Goal: Task Accomplishment & Management: Complete application form

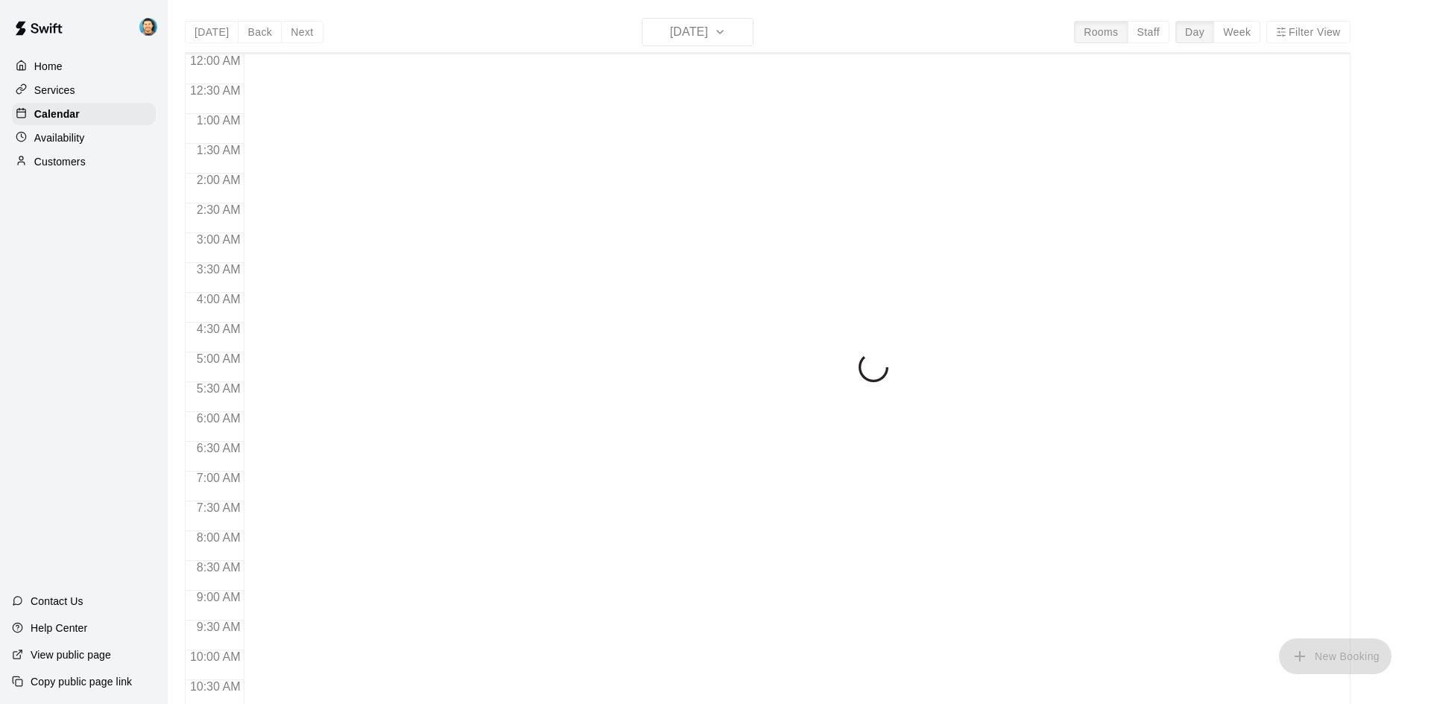
scroll to position [756, 0]
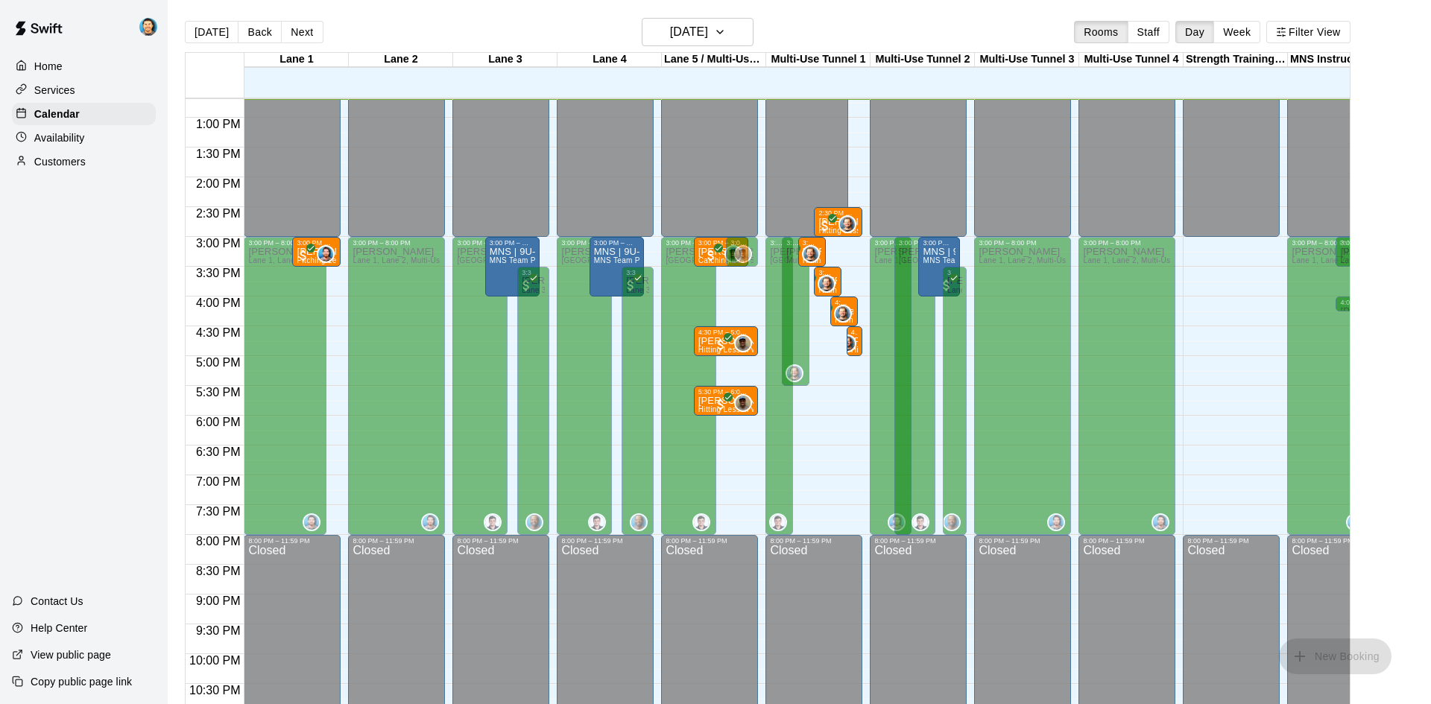
click at [302, 28] on button "Next" at bounding box center [302, 32] width 42 height 22
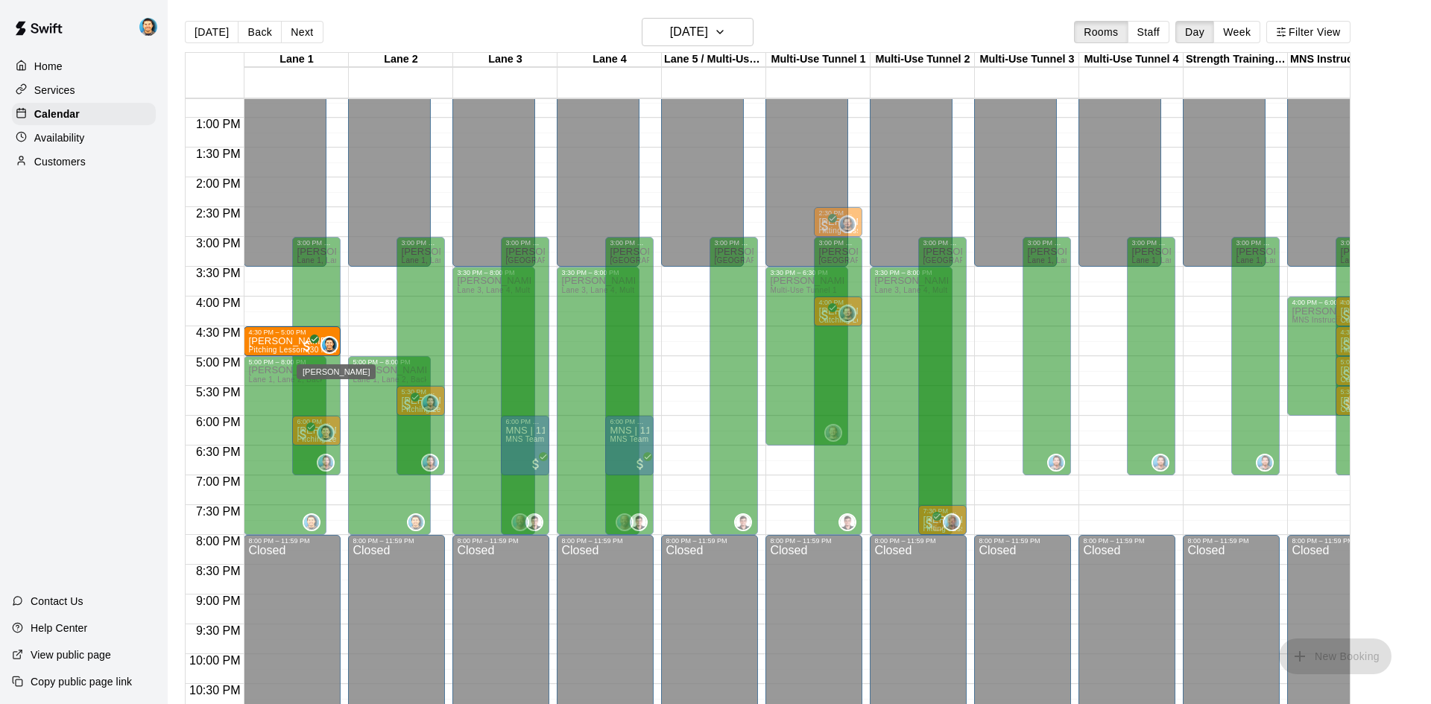
drag, startPoint x: 338, startPoint y: 395, endPoint x: 338, endPoint y: 348, distance: 47.0
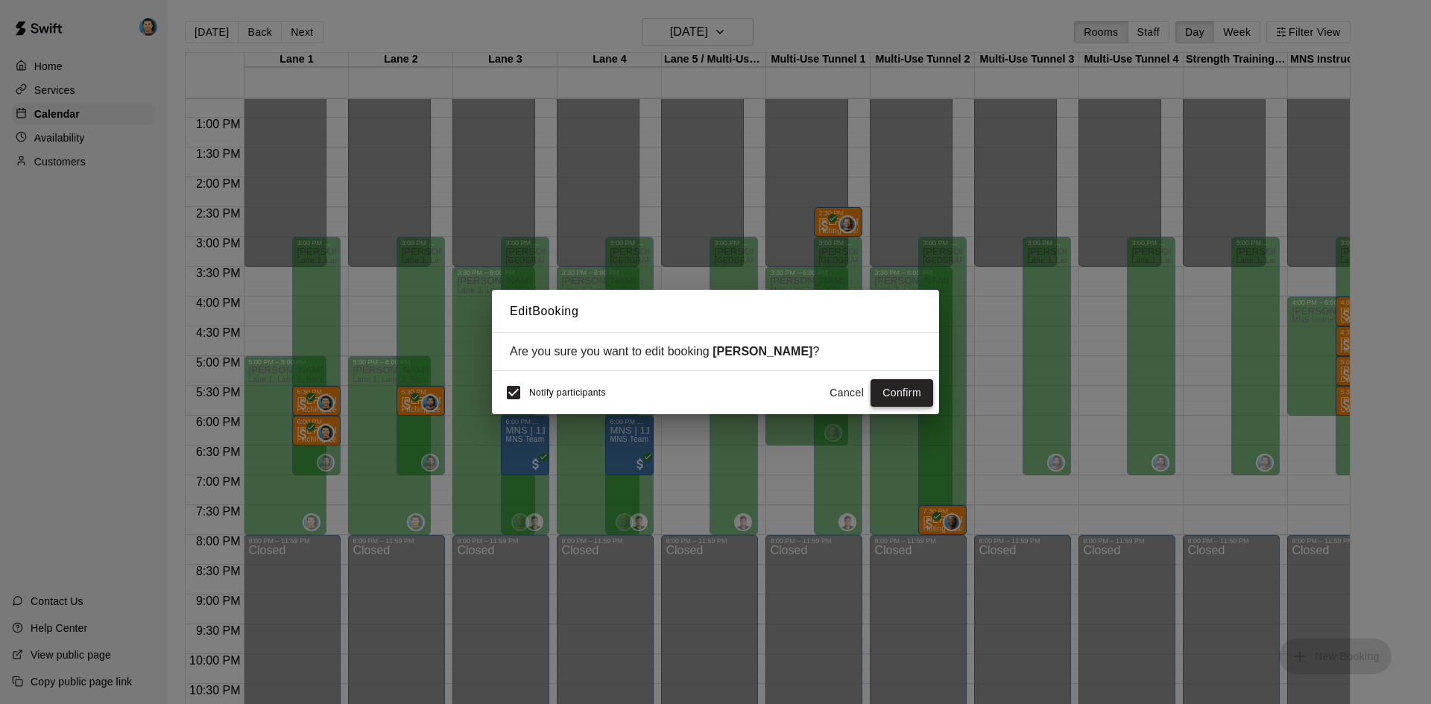
click at [899, 389] on button "Confirm" at bounding box center [901, 393] width 63 height 28
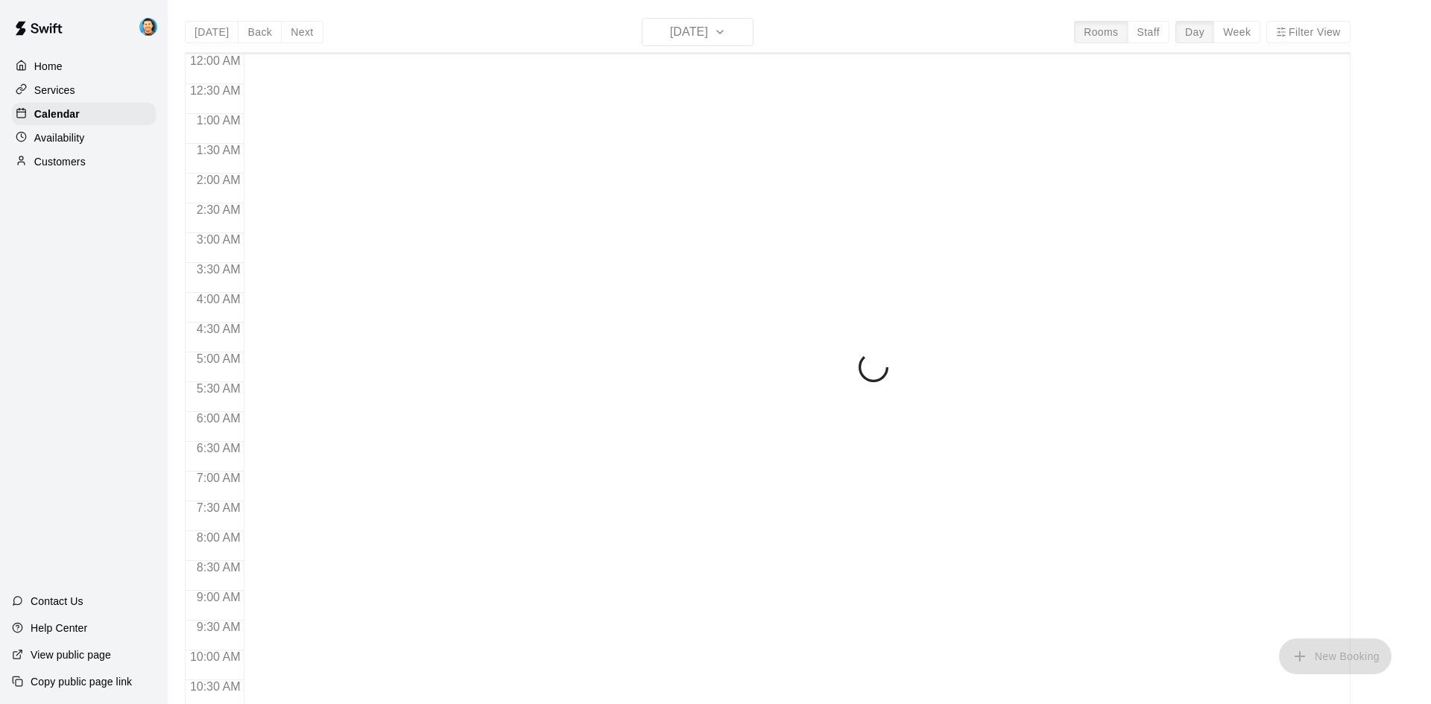
scroll to position [764, 0]
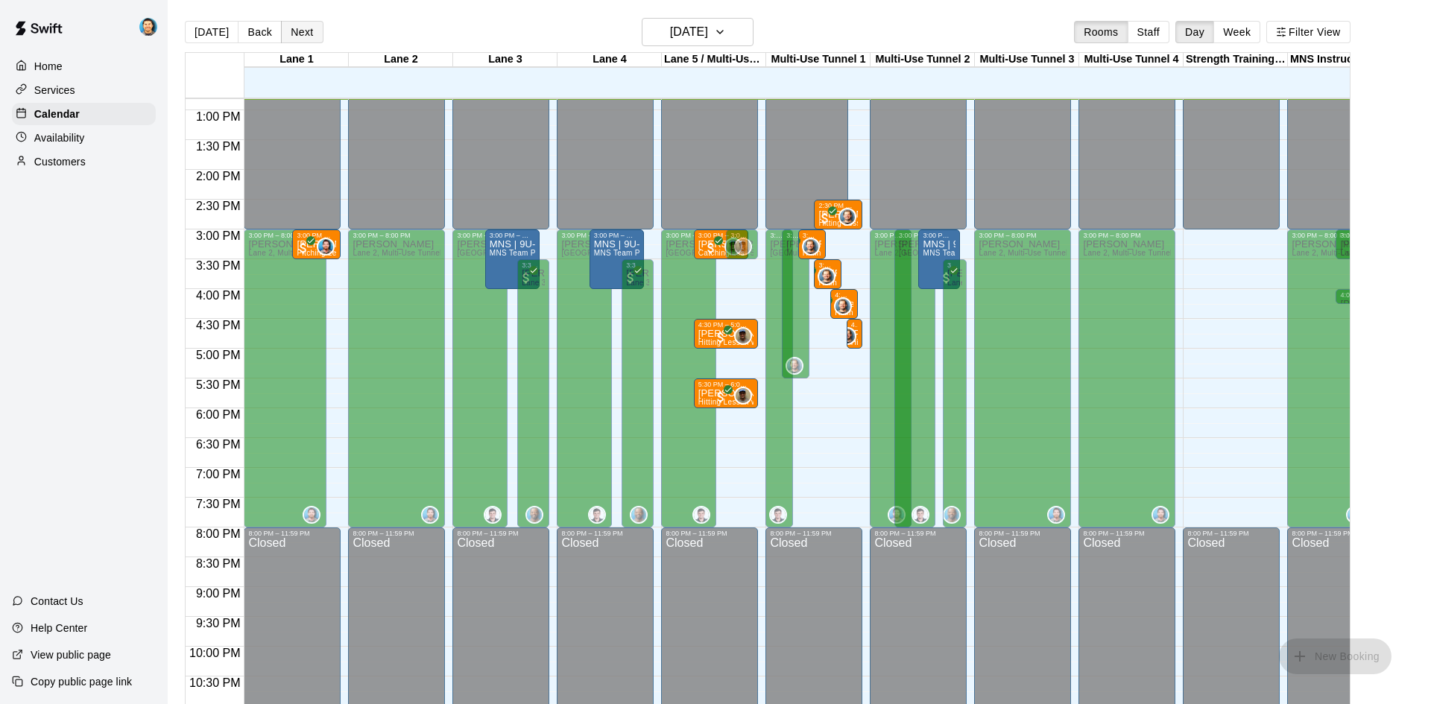
click at [303, 35] on button "Next" at bounding box center [302, 32] width 42 height 22
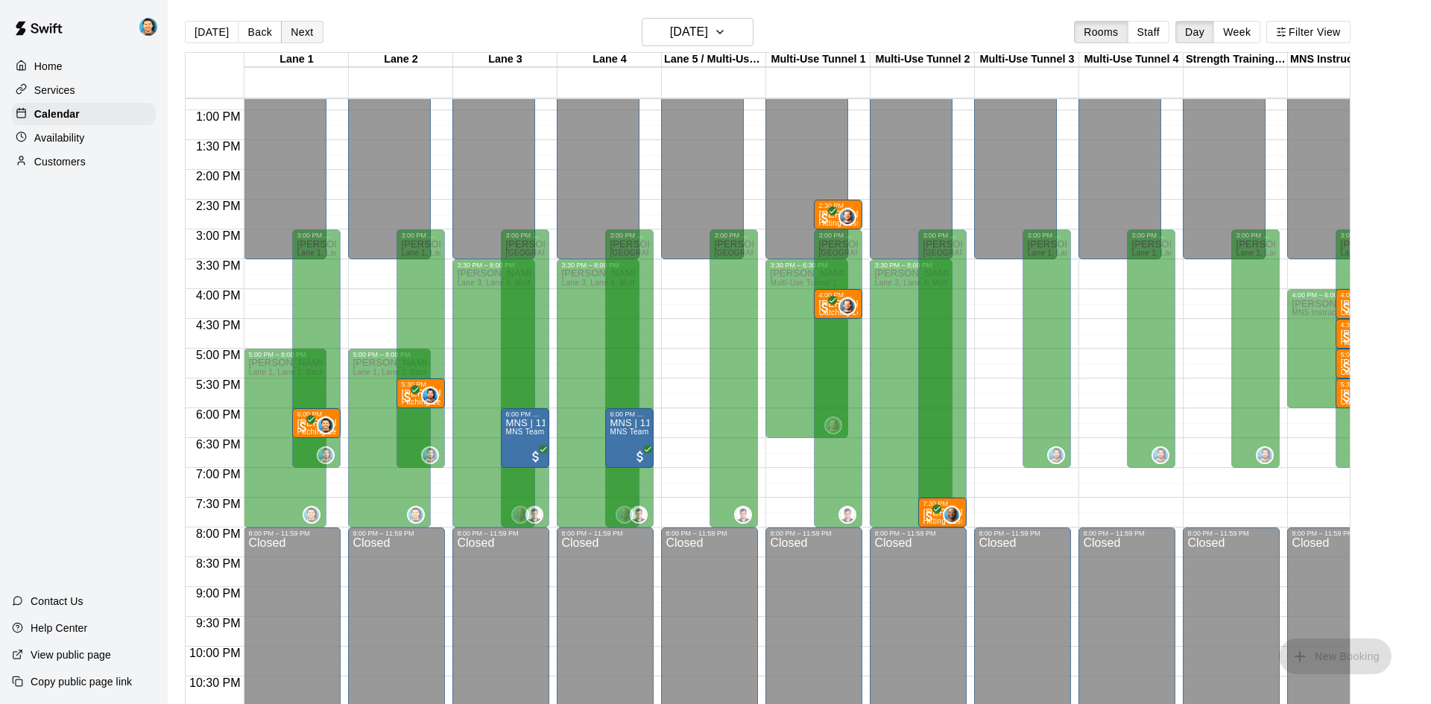
click at [303, 35] on button "Next" at bounding box center [302, 32] width 42 height 22
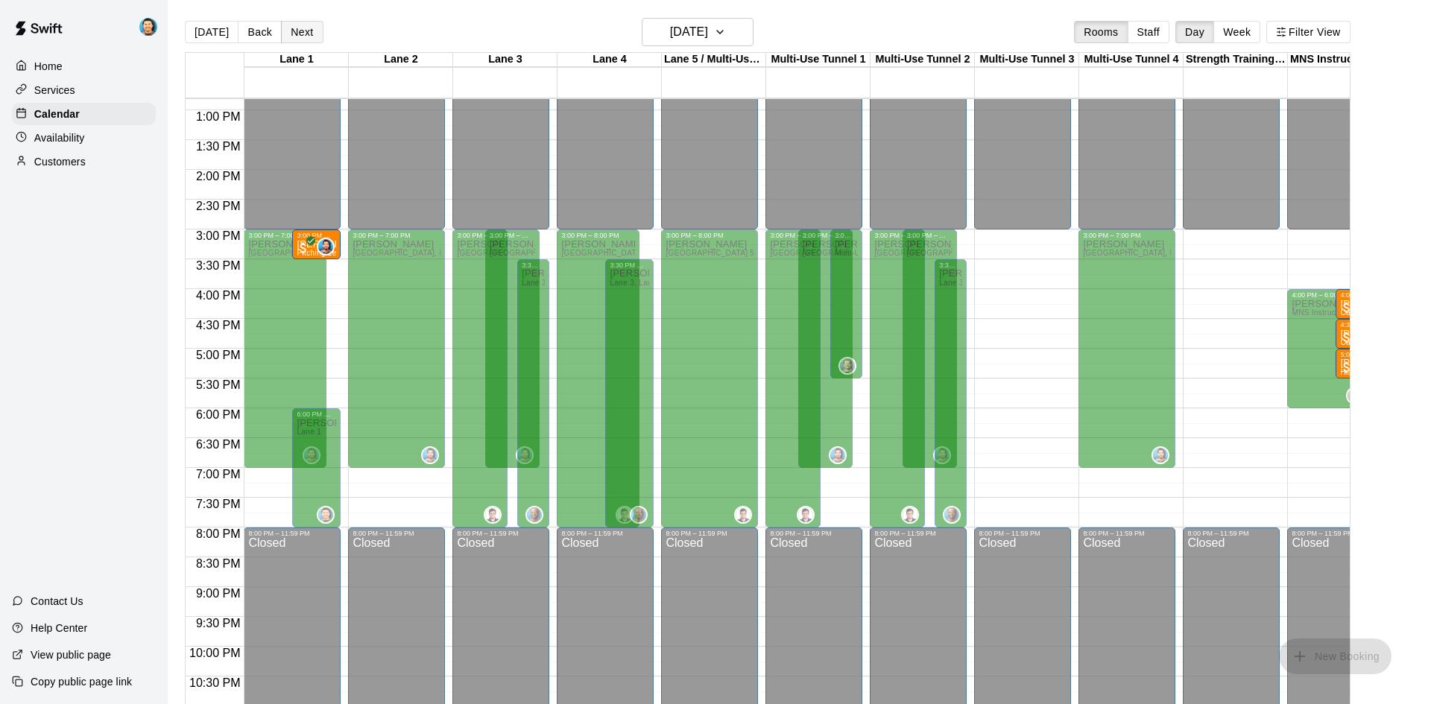
click at [303, 35] on button "Next" at bounding box center [302, 32] width 42 height 22
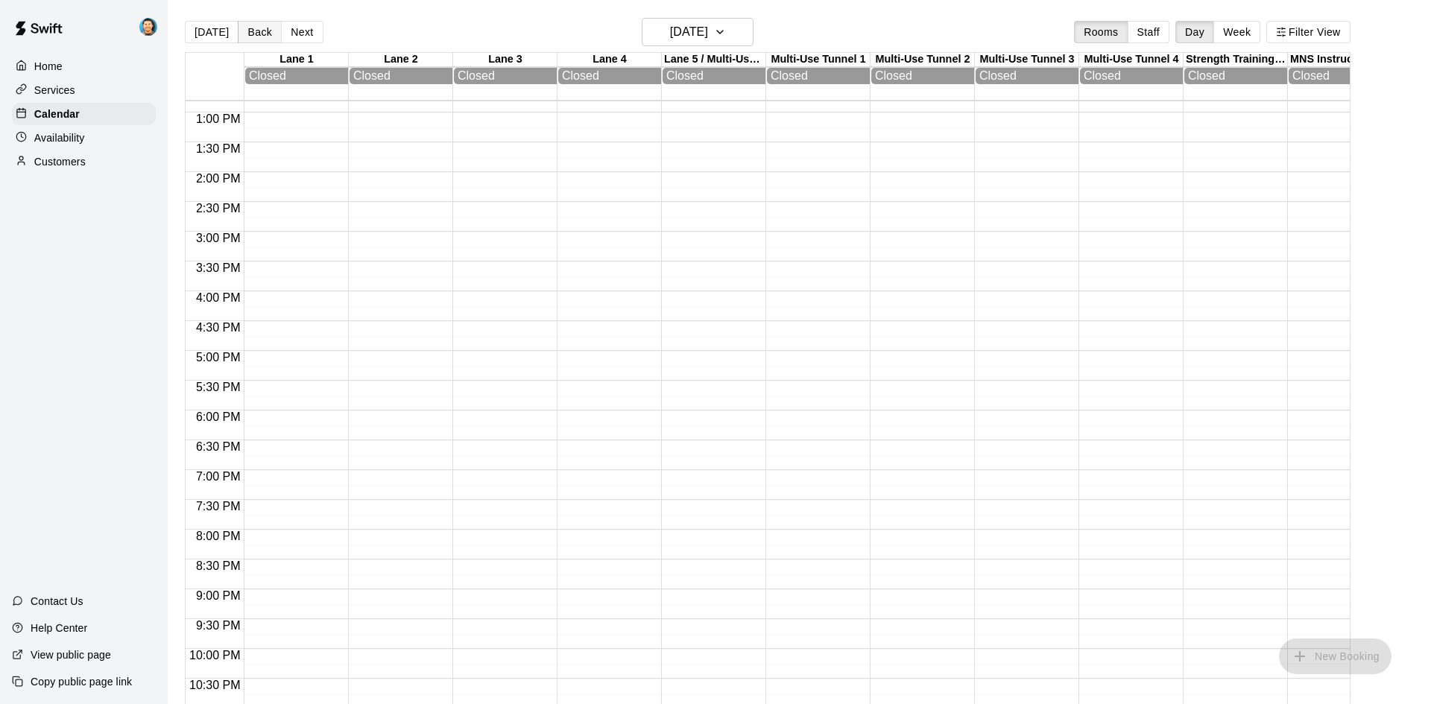
click at [270, 30] on button "Back" at bounding box center [260, 32] width 44 height 22
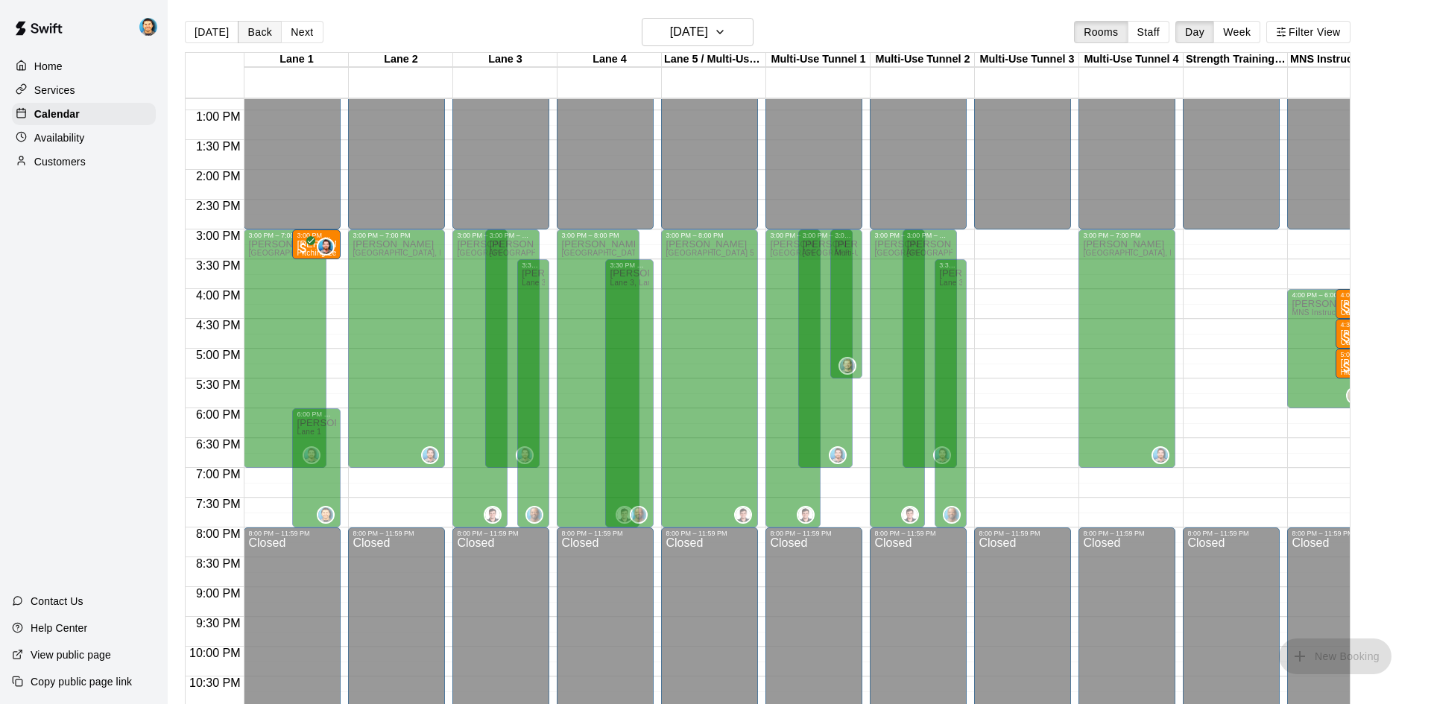
click at [257, 34] on button "Back" at bounding box center [260, 32] width 44 height 22
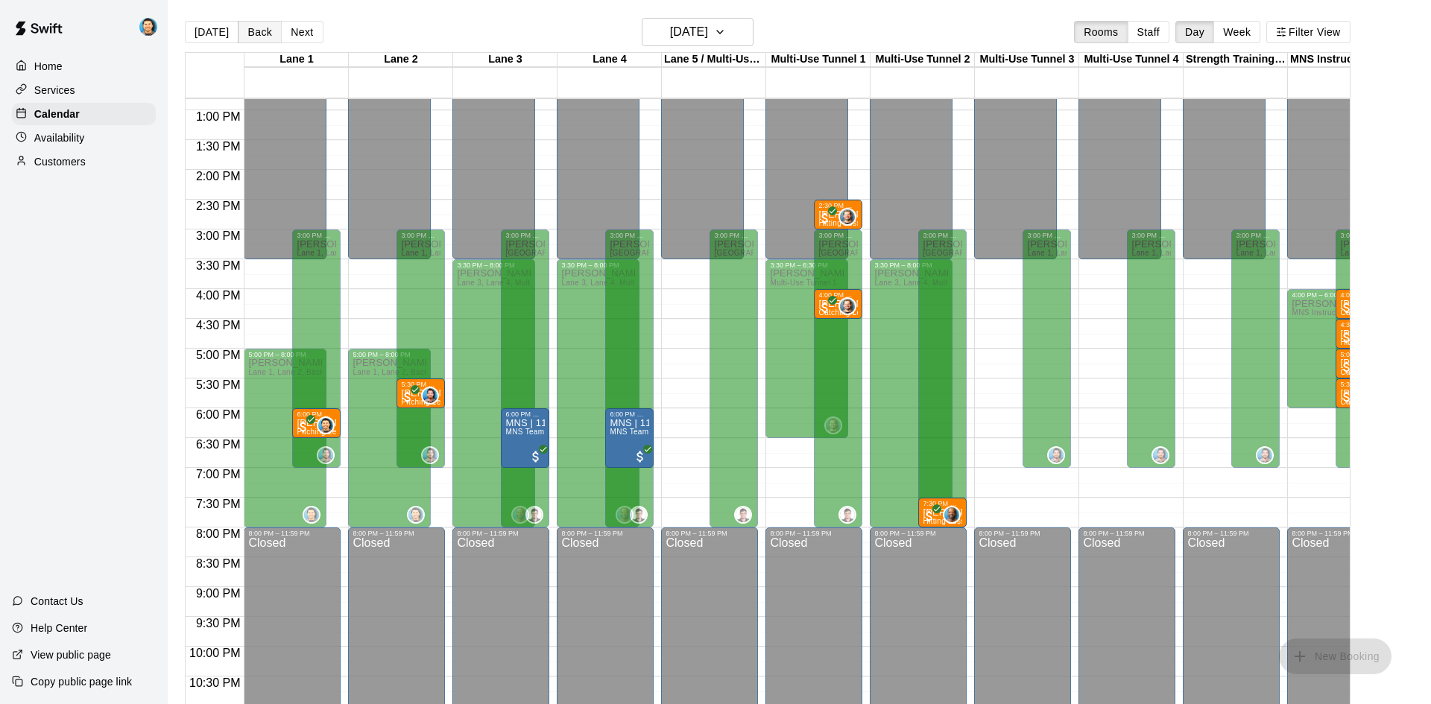
click at [271, 33] on button "Back" at bounding box center [260, 32] width 44 height 22
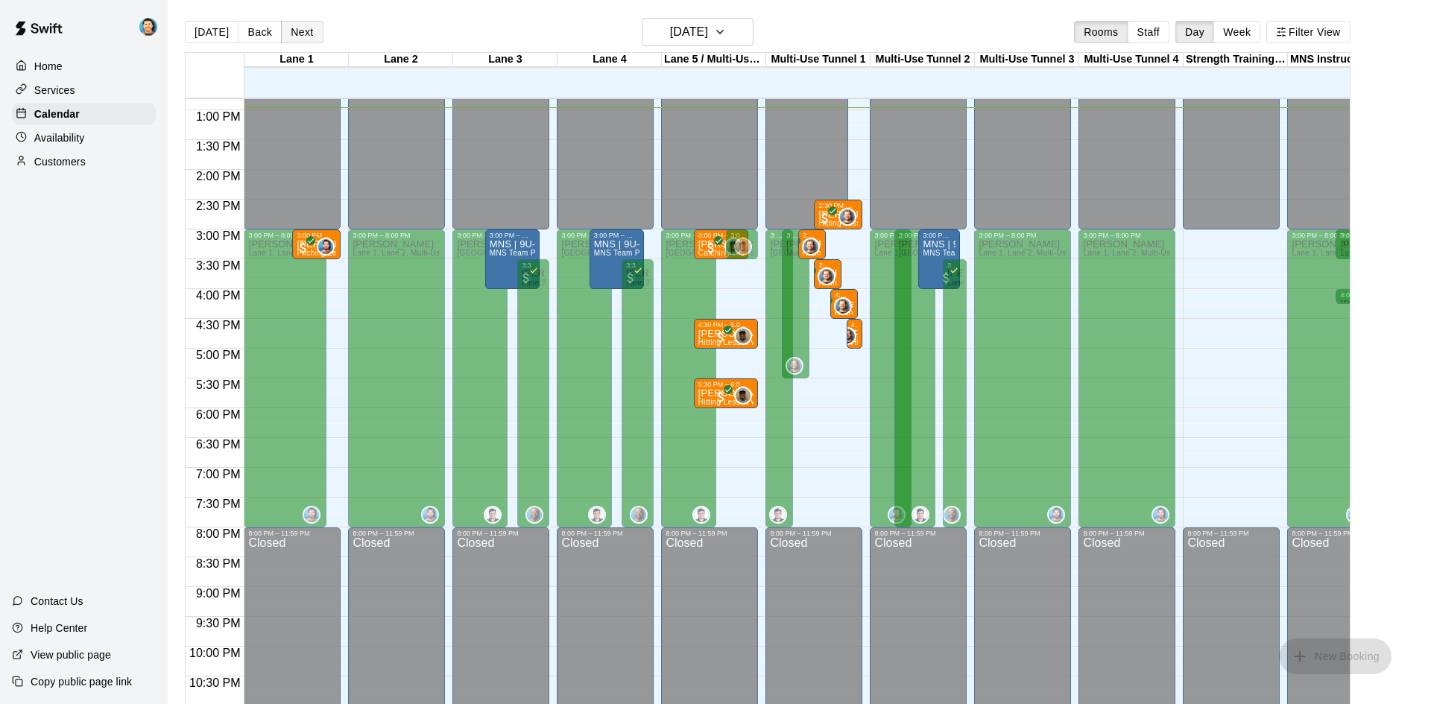
click at [293, 30] on button "Next" at bounding box center [302, 32] width 42 height 22
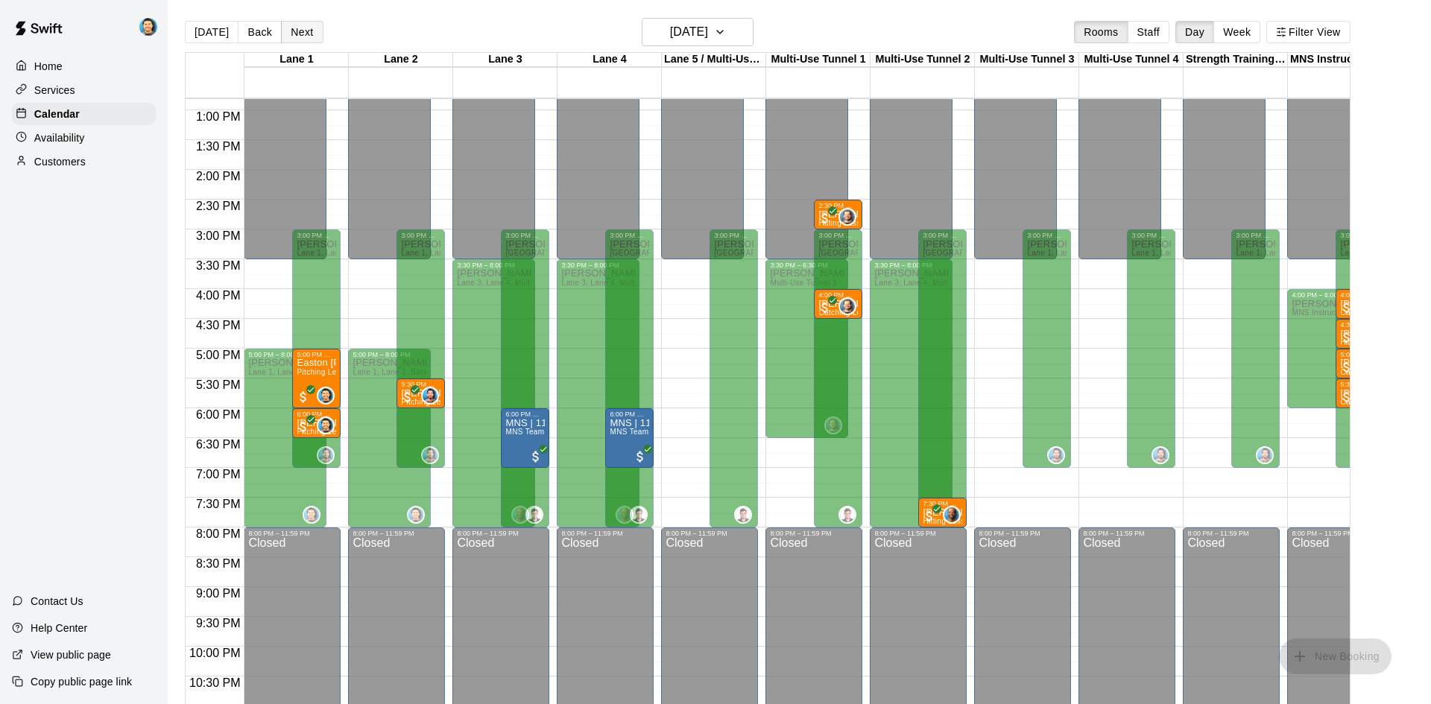
click at [292, 28] on button "Next" at bounding box center [302, 32] width 42 height 22
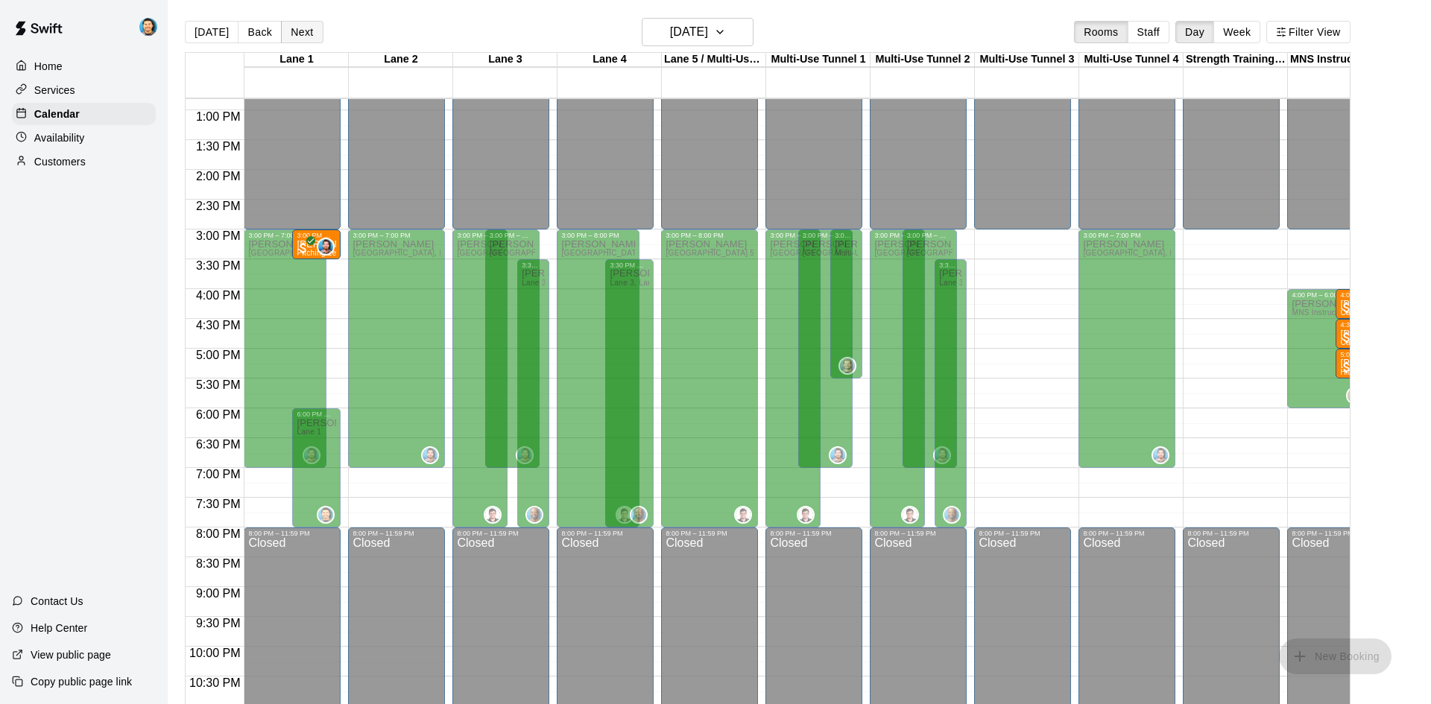
click at [292, 28] on button "Next" at bounding box center [302, 32] width 42 height 22
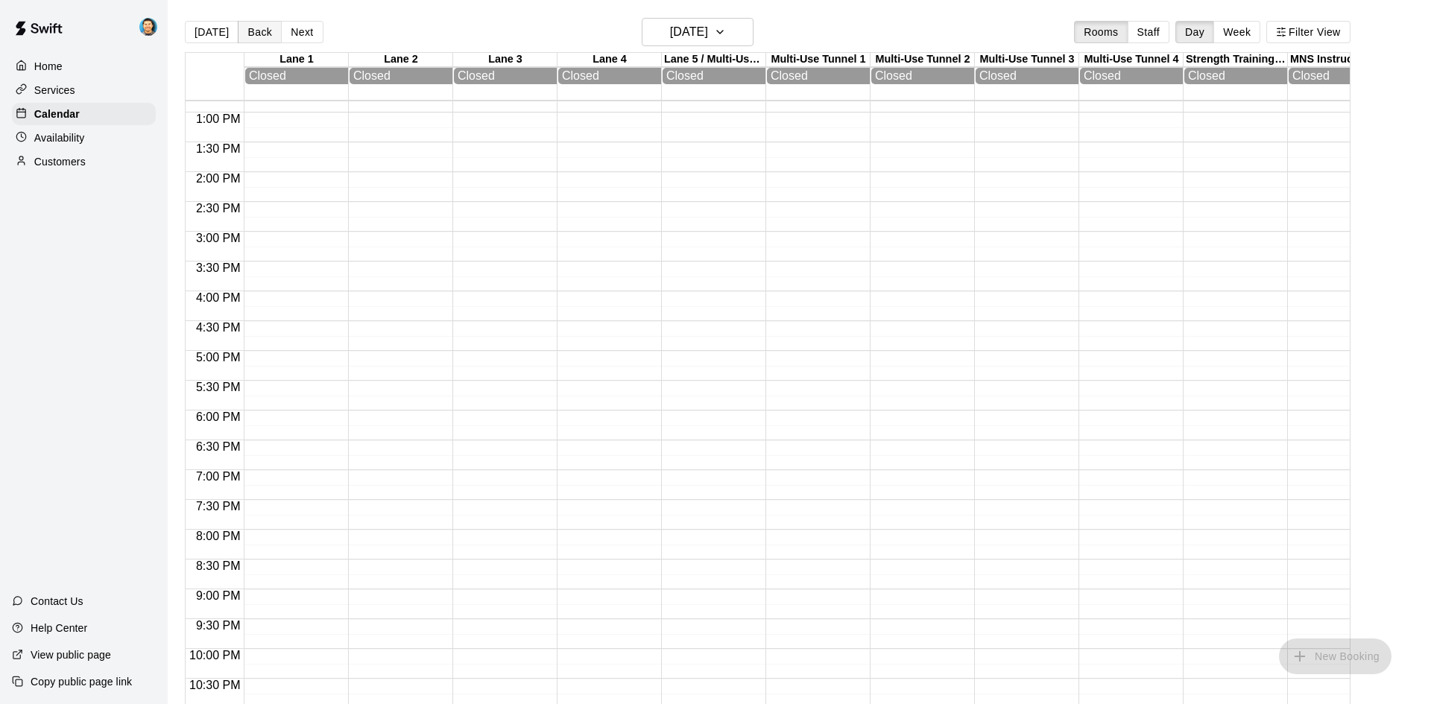
click at [260, 31] on button "Back" at bounding box center [260, 32] width 44 height 22
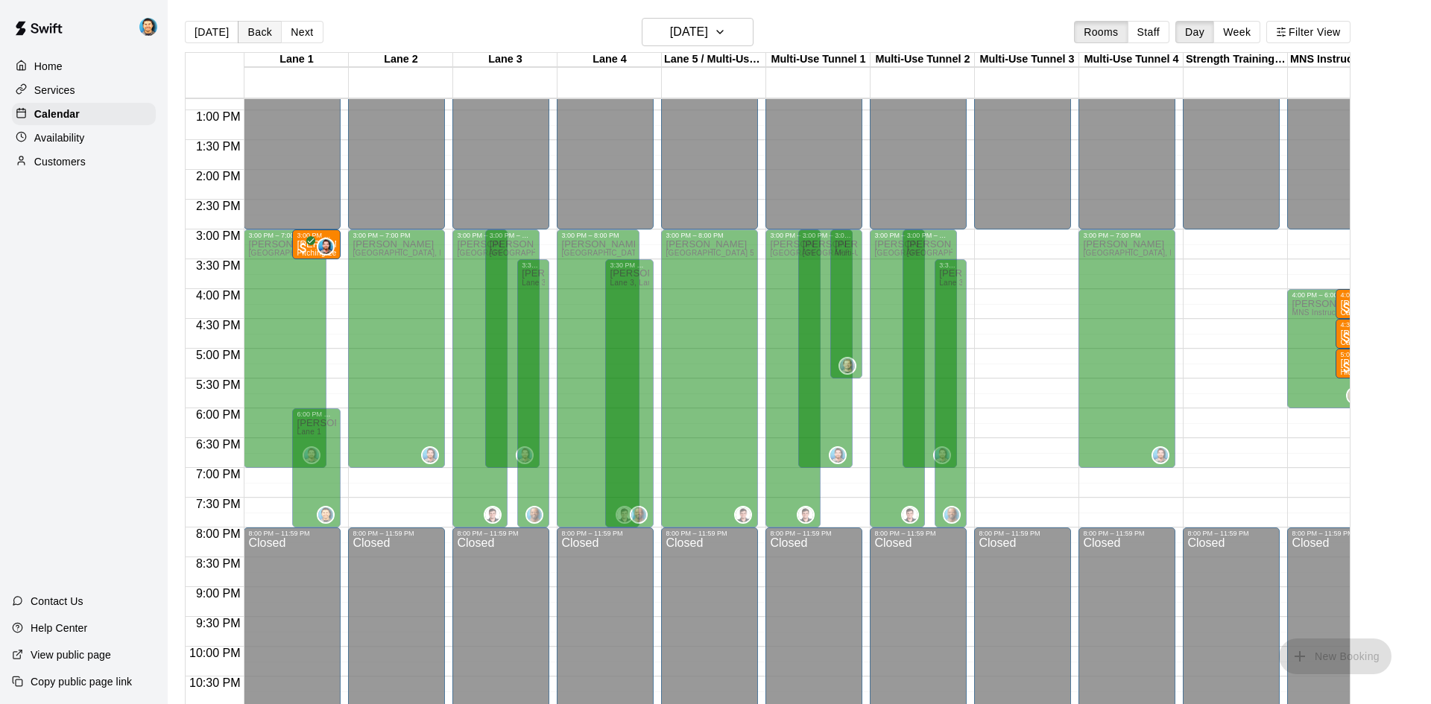
click at [260, 31] on button "Back" at bounding box center [260, 32] width 44 height 22
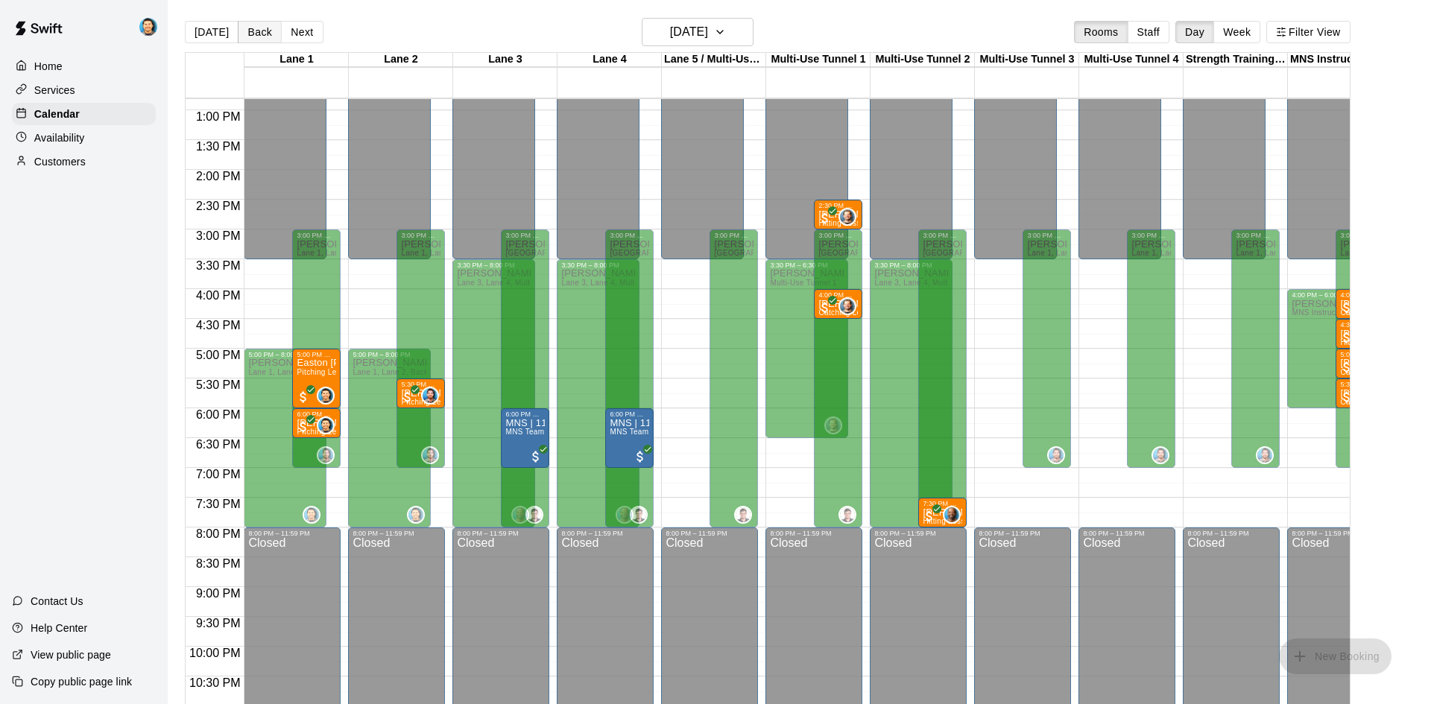
click at [260, 31] on button "Back" at bounding box center [260, 32] width 44 height 22
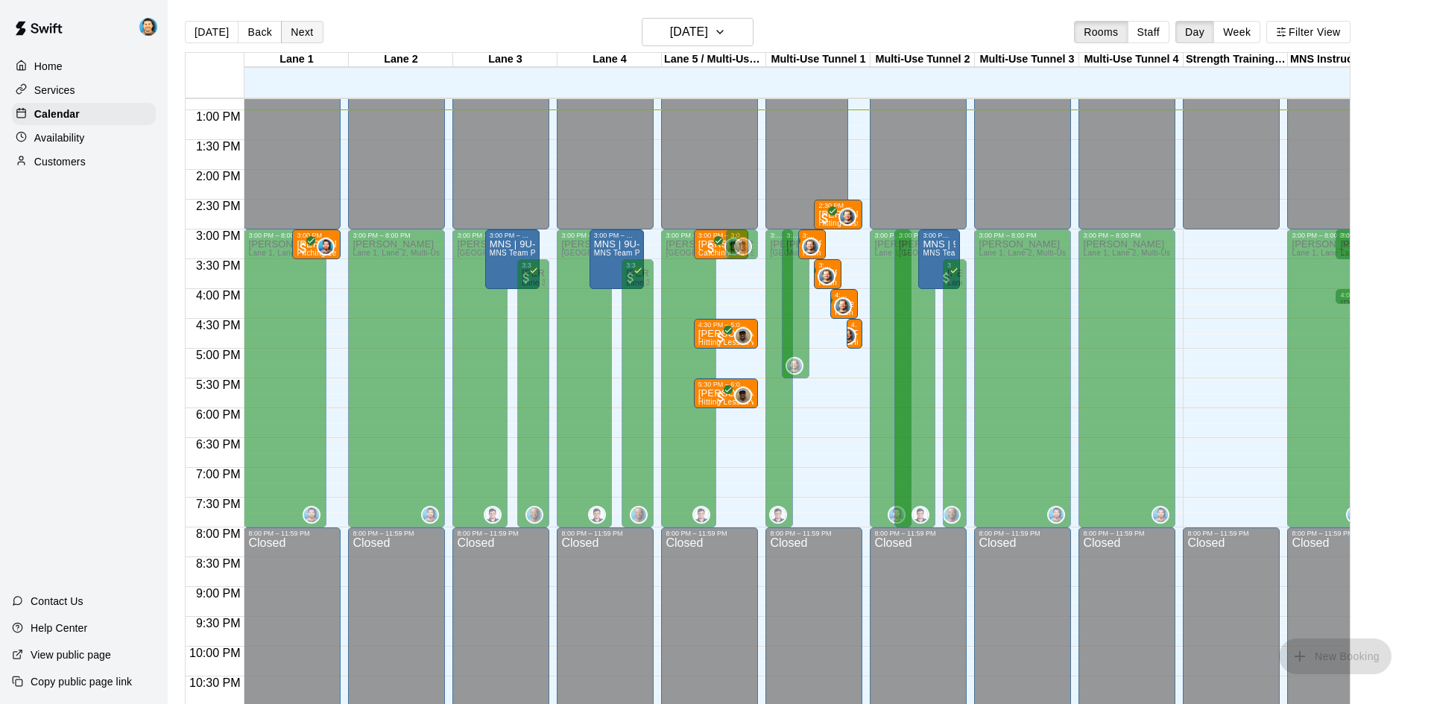
click at [294, 24] on button "Next" at bounding box center [302, 32] width 42 height 22
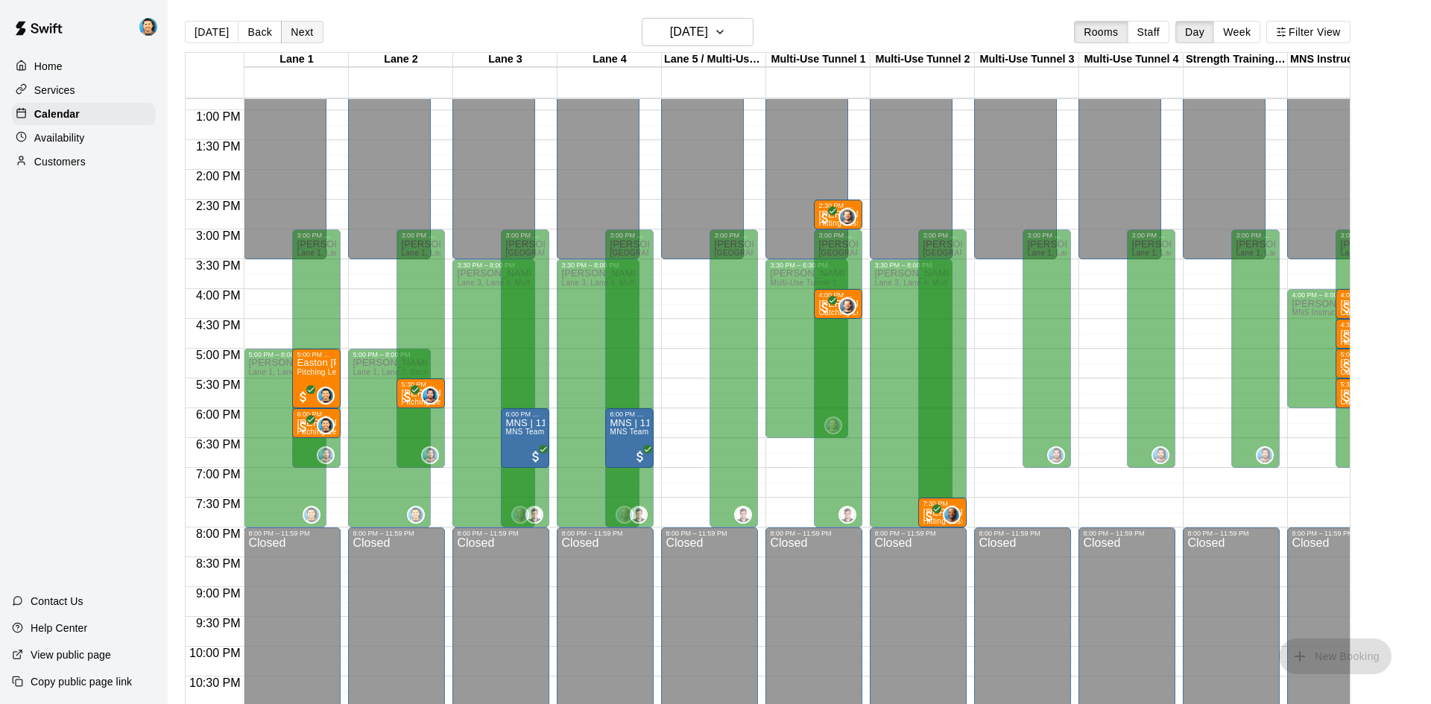
click at [300, 27] on button "Next" at bounding box center [302, 32] width 42 height 22
